Goal: Find specific page/section: Find specific page/section

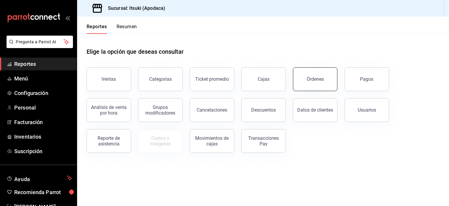
click at [319, 76] on div "Órdenes" at bounding box center [314, 79] width 17 height 6
click at [319, 76] on html "Pregunta a Parrot AI Reportes Menú Configuración Personal Facturación Inventari…" at bounding box center [224, 103] width 449 height 206
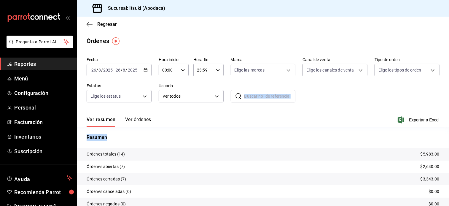
drag, startPoint x: 319, startPoint y: 76, endPoint x: 317, endPoint y: 132, distance: 55.4
click at [317, 132] on div "Fecha 2025-08-26 26 / 8 / 2025 - 2025-08-26 26 / 8 / 2025 Hora inicio 00:00 Hor…" at bounding box center [263, 139] width 372 height 168
drag, startPoint x: 317, startPoint y: 132, endPoint x: 353, endPoint y: 111, distance: 41.4
click at [353, 111] on div "Ver resumen Ver órdenes Exportar a Excel" at bounding box center [263, 117] width 353 height 17
click at [114, 24] on span "Regresar" at bounding box center [107, 24] width 20 height 6
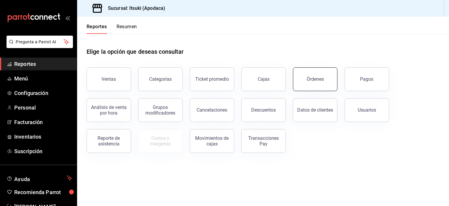
click at [309, 80] on div "Órdenes" at bounding box center [314, 79] width 17 height 6
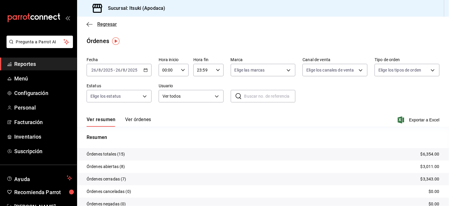
click at [108, 24] on span "Regresar" at bounding box center [107, 24] width 20 height 6
